Goal: Find specific page/section

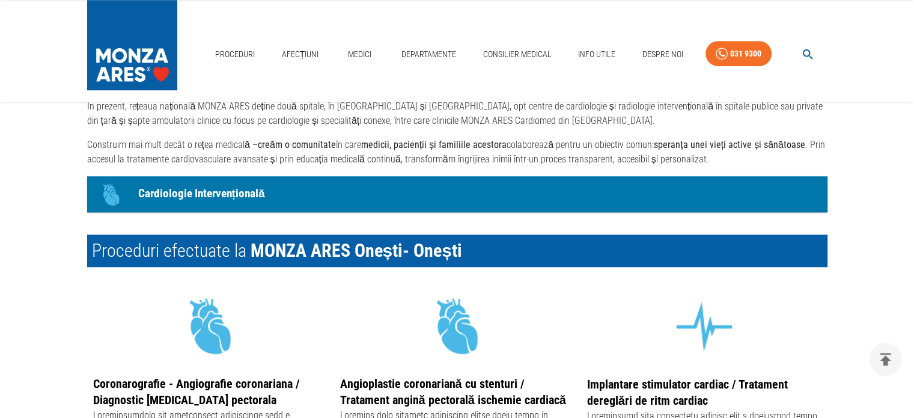
scroll to position [1142, 0]
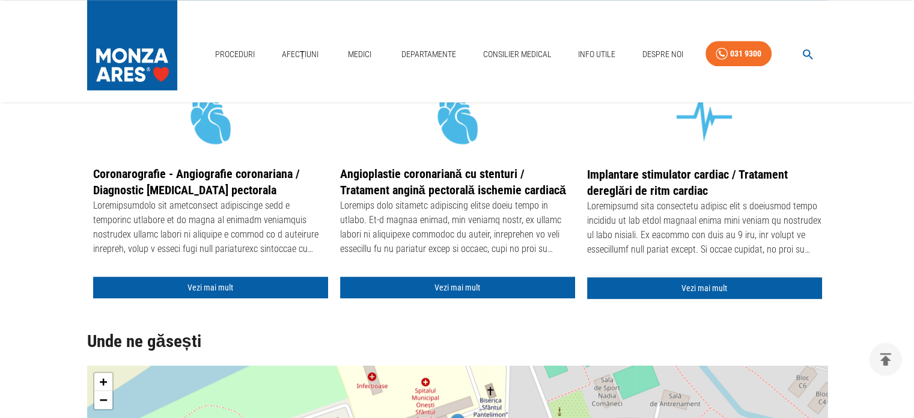
click at [683, 284] on link "Vezi mai mult" at bounding box center [704, 288] width 235 height 22
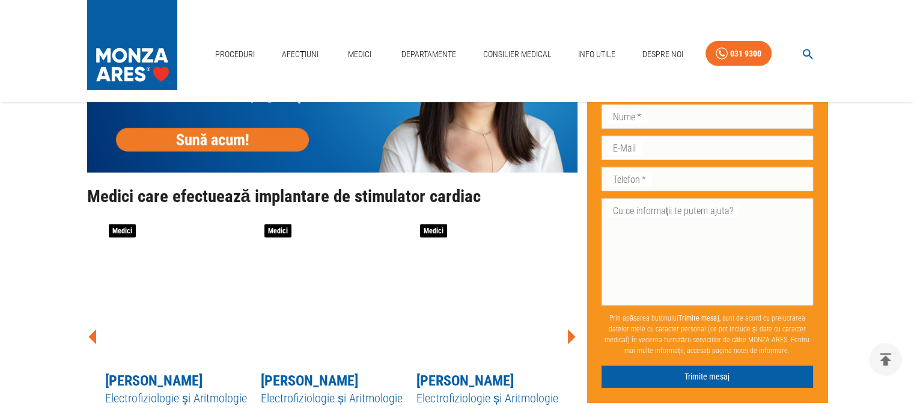
scroll to position [3788, 0]
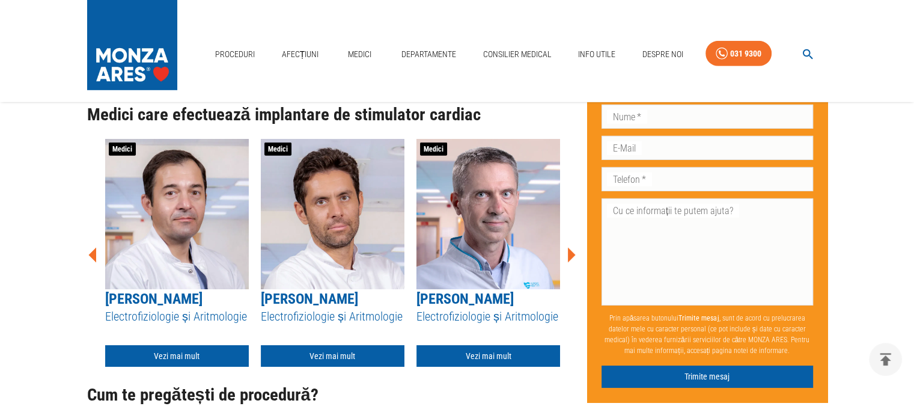
click at [575, 237] on icon at bounding box center [571, 255] width 36 height 36
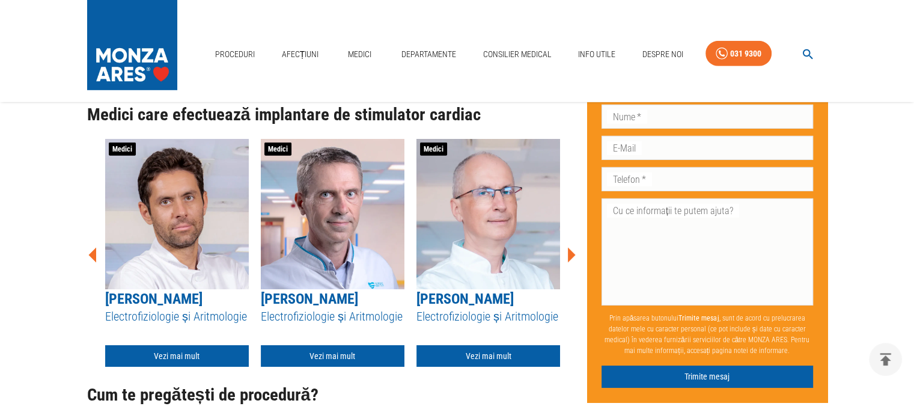
click at [575, 237] on icon at bounding box center [571, 255] width 36 height 36
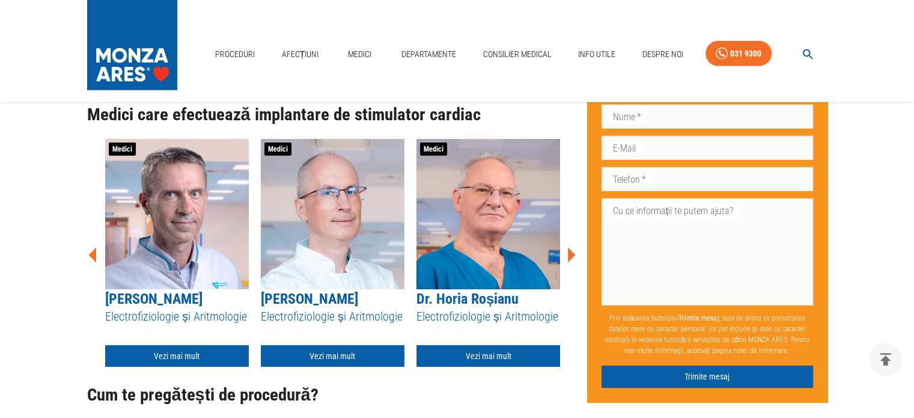
click at [575, 237] on icon at bounding box center [571, 255] width 36 height 36
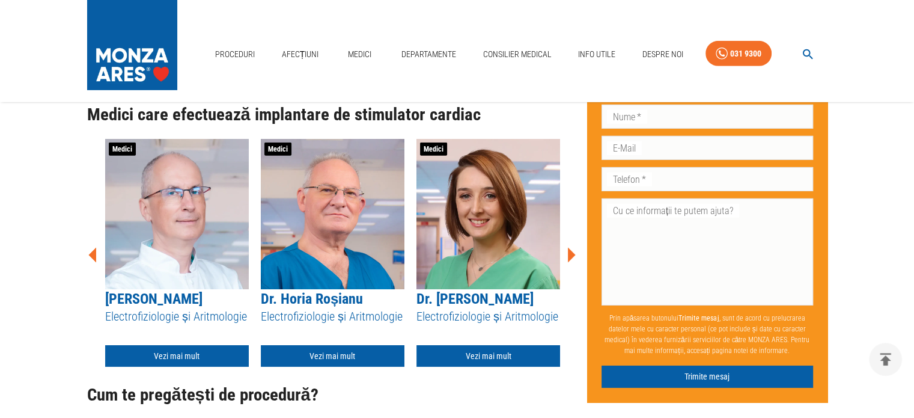
click at [575, 237] on icon at bounding box center [571, 255] width 36 height 36
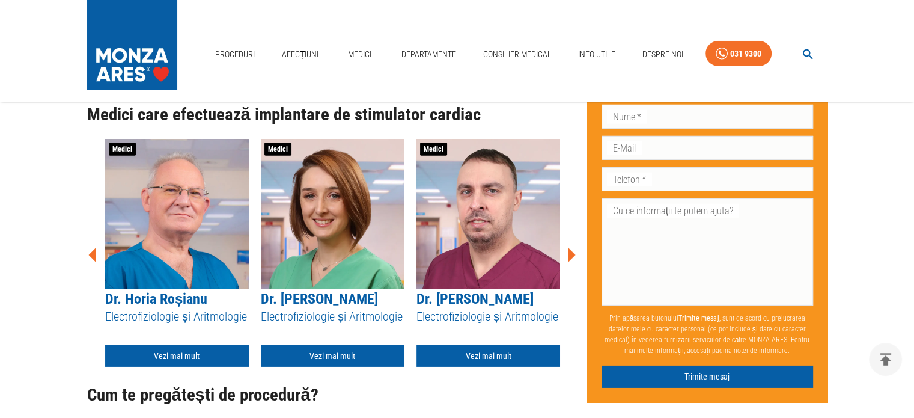
click at [575, 237] on icon at bounding box center [571, 255] width 36 height 36
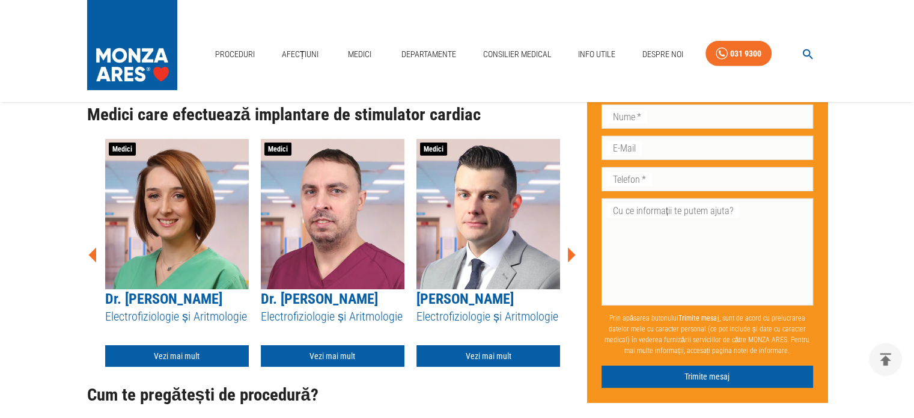
click at [575, 237] on icon at bounding box center [571, 255] width 36 height 36
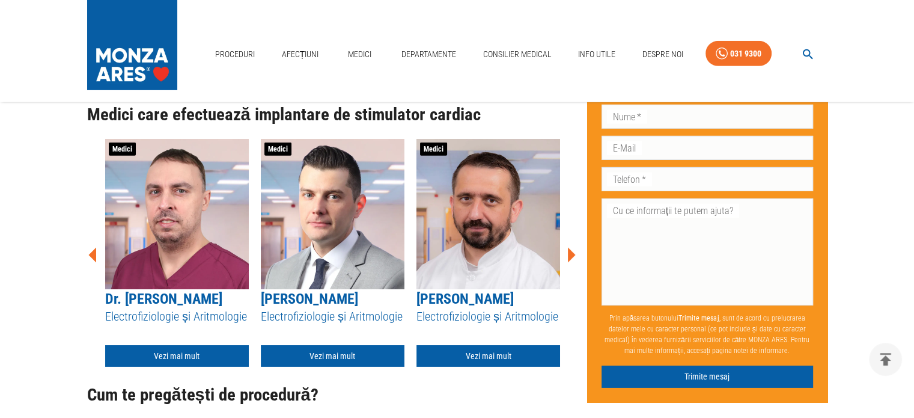
click at [575, 237] on icon at bounding box center [571, 255] width 36 height 36
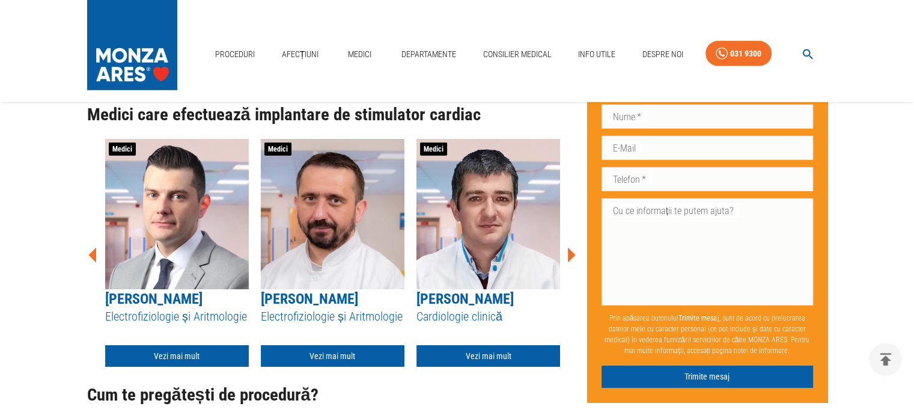
click at [575, 237] on icon at bounding box center [571, 255] width 36 height 36
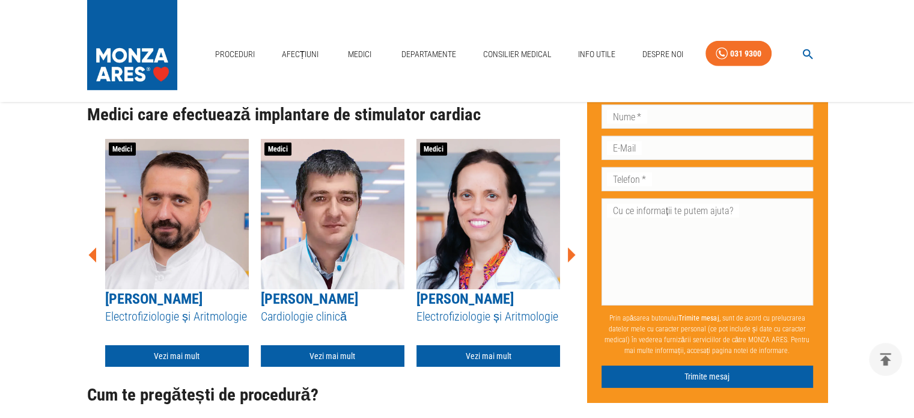
click at [575, 237] on icon at bounding box center [571, 255] width 36 height 36
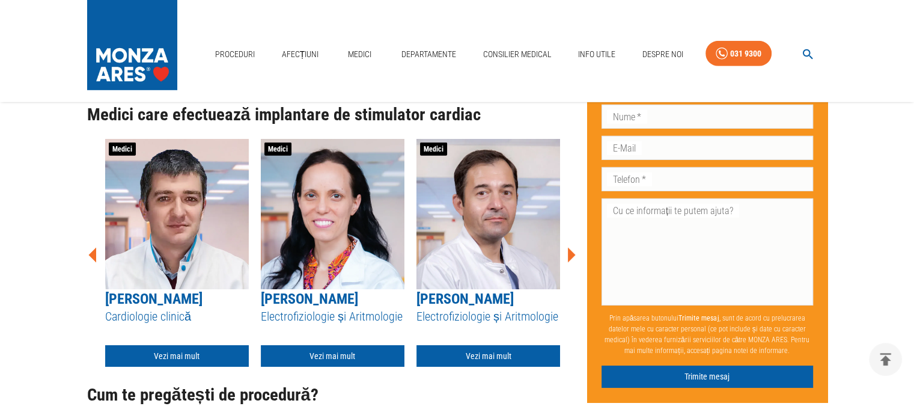
click at [574, 247] on icon at bounding box center [572, 254] width 8 height 15
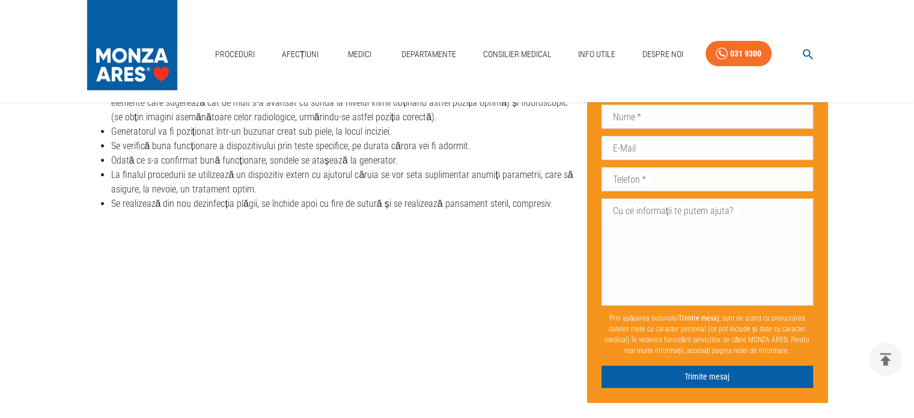
scroll to position [4690, 0]
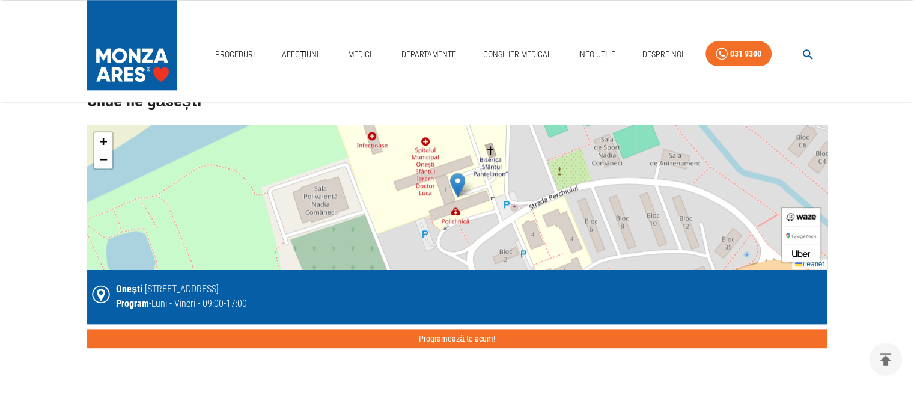
scroll to position [1323, 0]
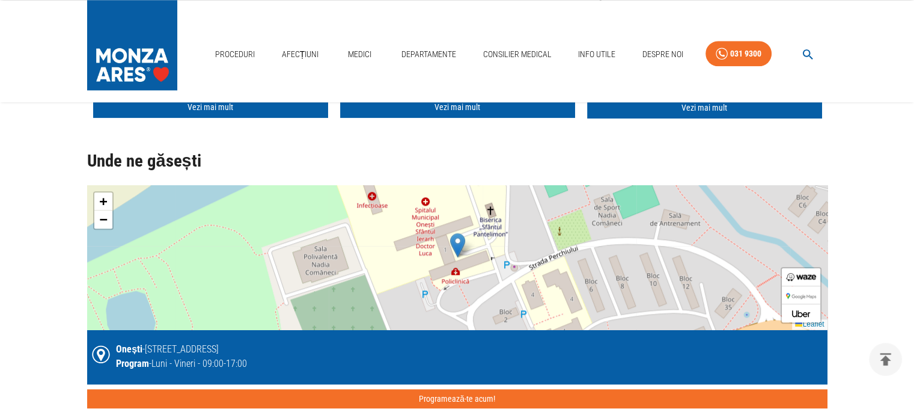
click at [112, 227] on div "+ −" at bounding box center [103, 210] width 20 height 38
click at [112, 219] on div "+ −" at bounding box center [103, 210] width 20 height 38
click at [104, 216] on span "−" at bounding box center [103, 219] width 8 height 15
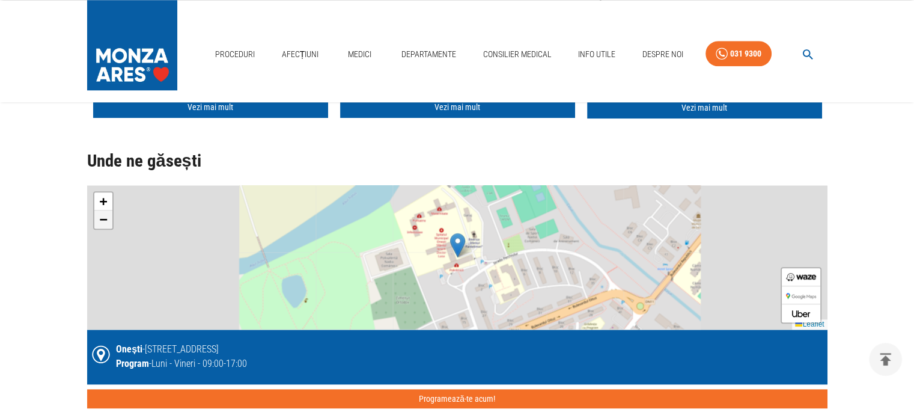
click at [103, 215] on span "−" at bounding box center [103, 219] width 8 height 15
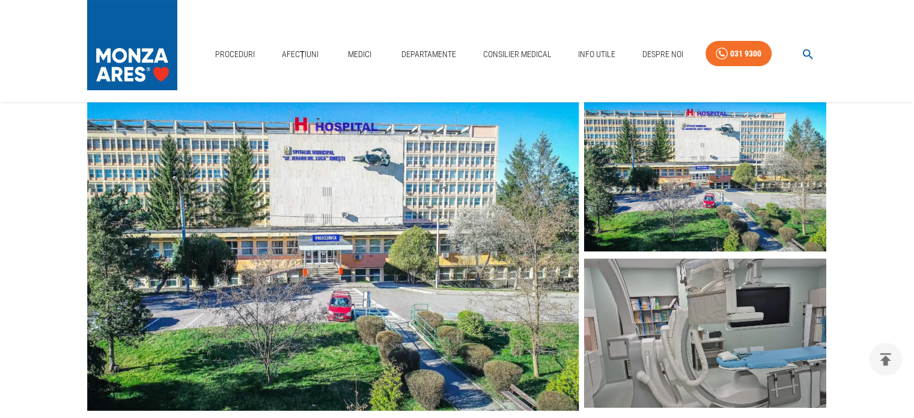
scroll to position [60, 0]
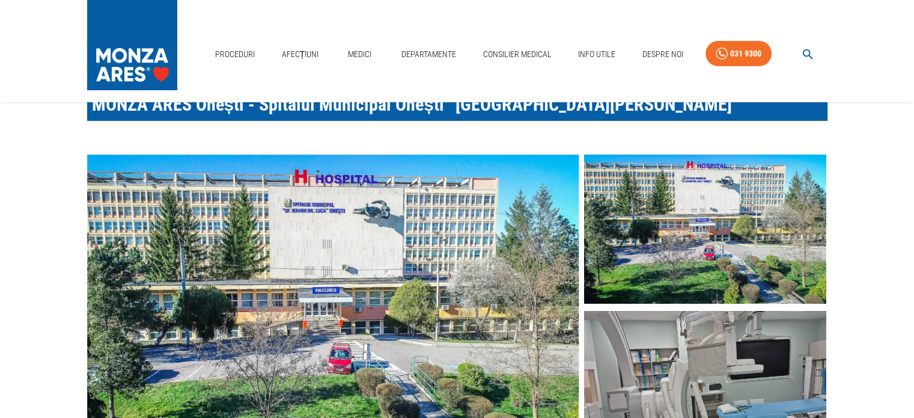
click at [718, 233] on img at bounding box center [705, 229] width 242 height 150
click at [696, 362] on img at bounding box center [705, 386] width 242 height 150
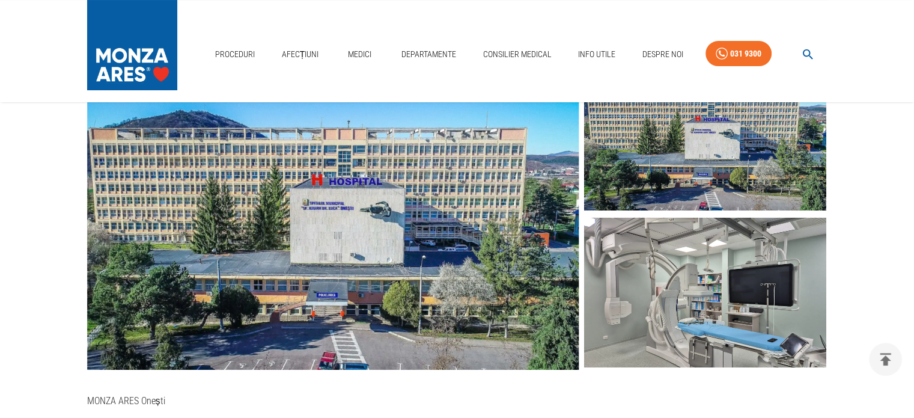
scroll to position [180, 0]
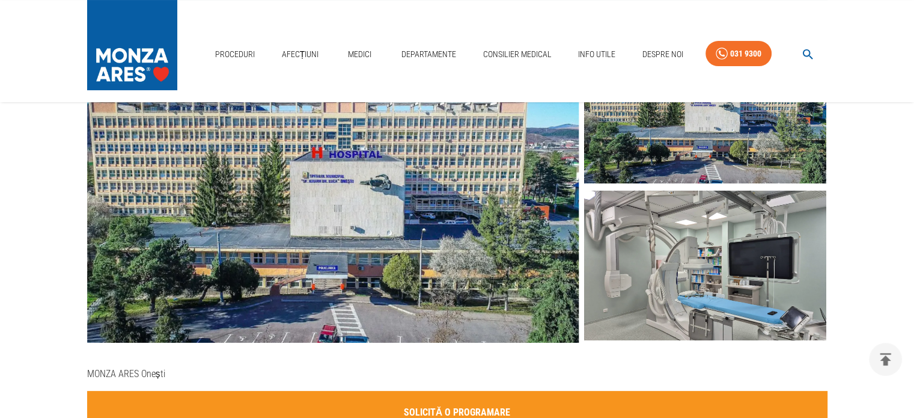
click at [774, 283] on img at bounding box center [705, 266] width 242 height 150
